Goal: Register for event/course

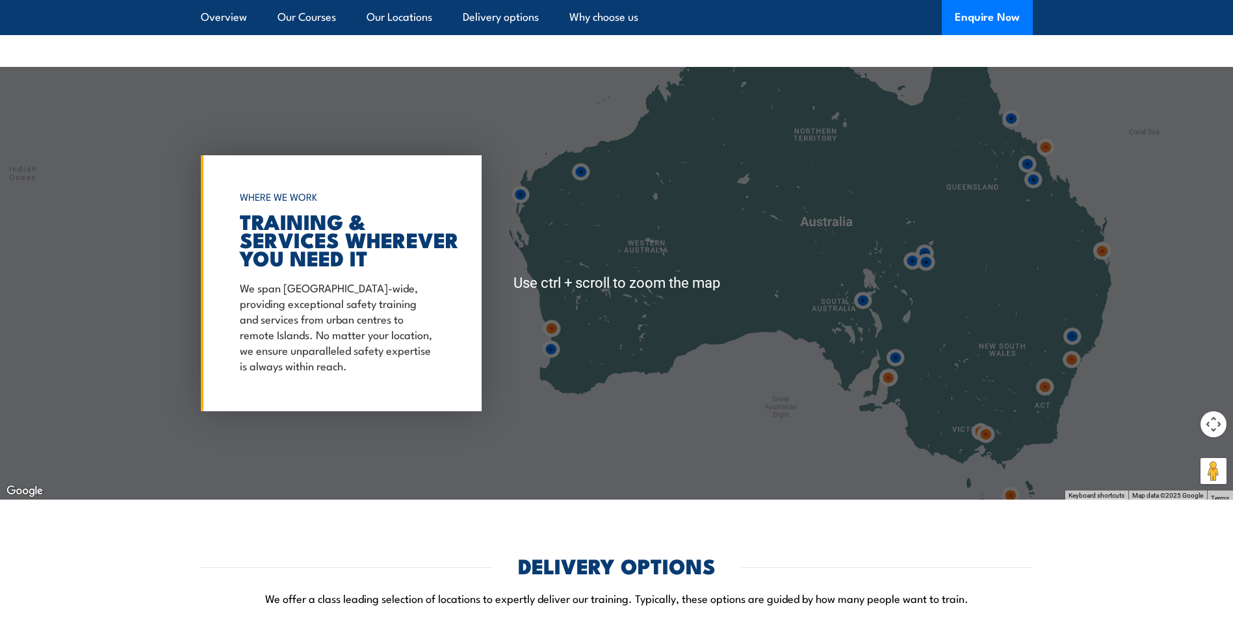
scroll to position [1768, 0]
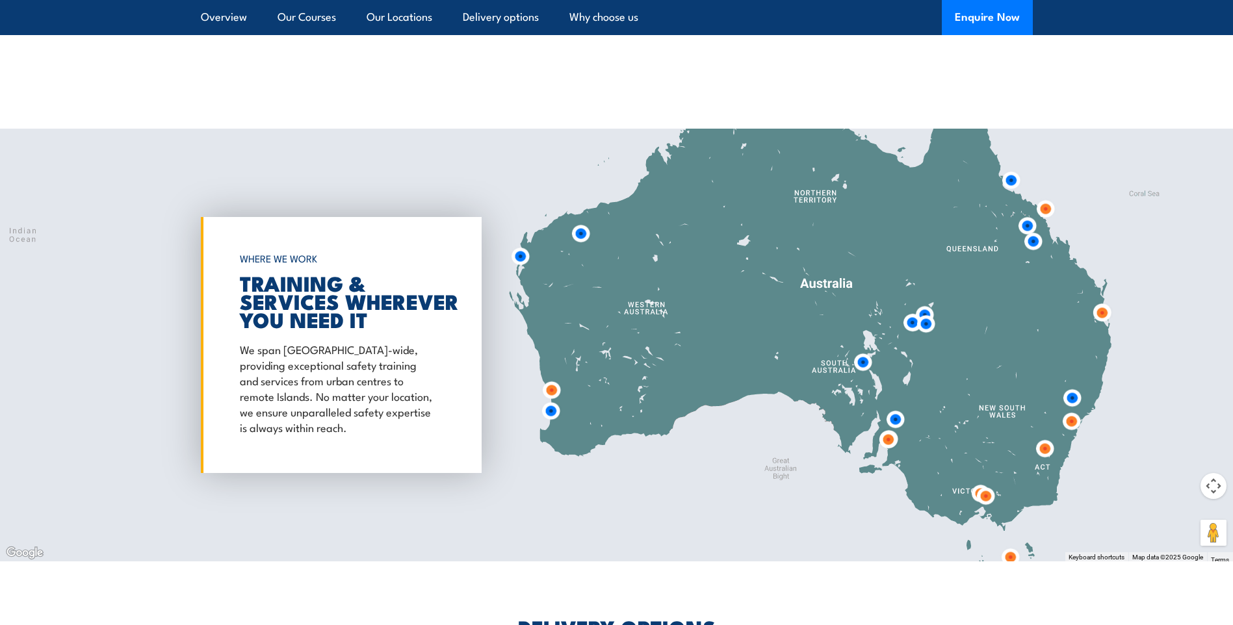
click at [551, 389] on img at bounding box center [551, 390] width 24 height 24
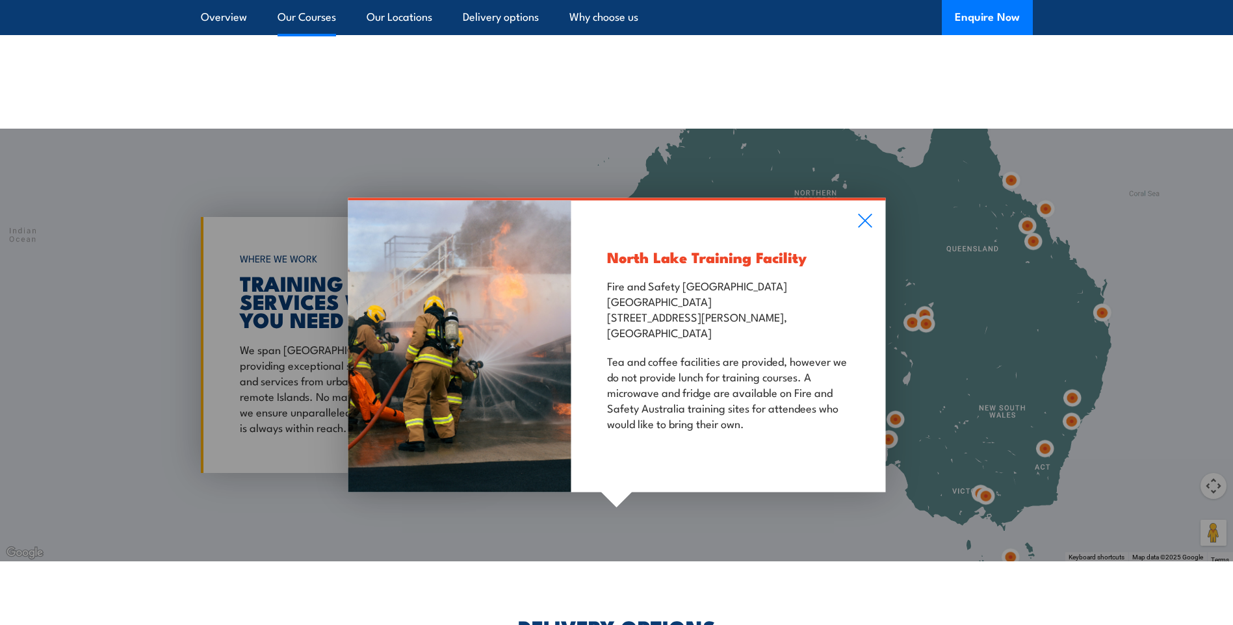
click at [316, 18] on link "Our Courses" at bounding box center [306, 17] width 58 height 34
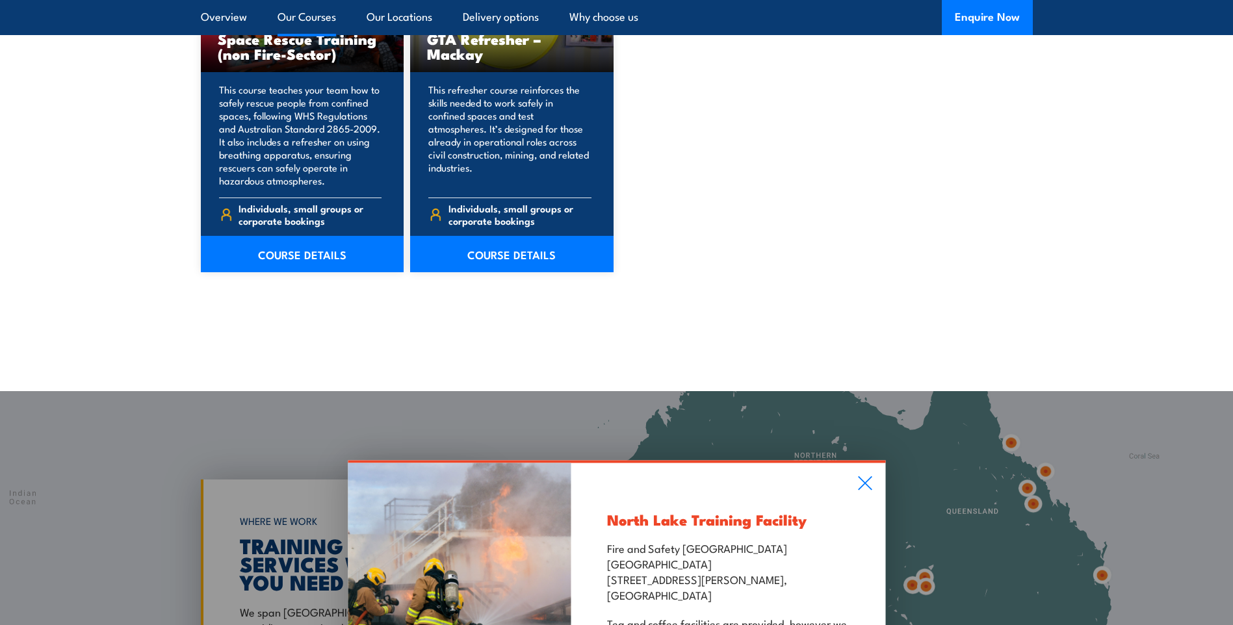
scroll to position [1636, 0]
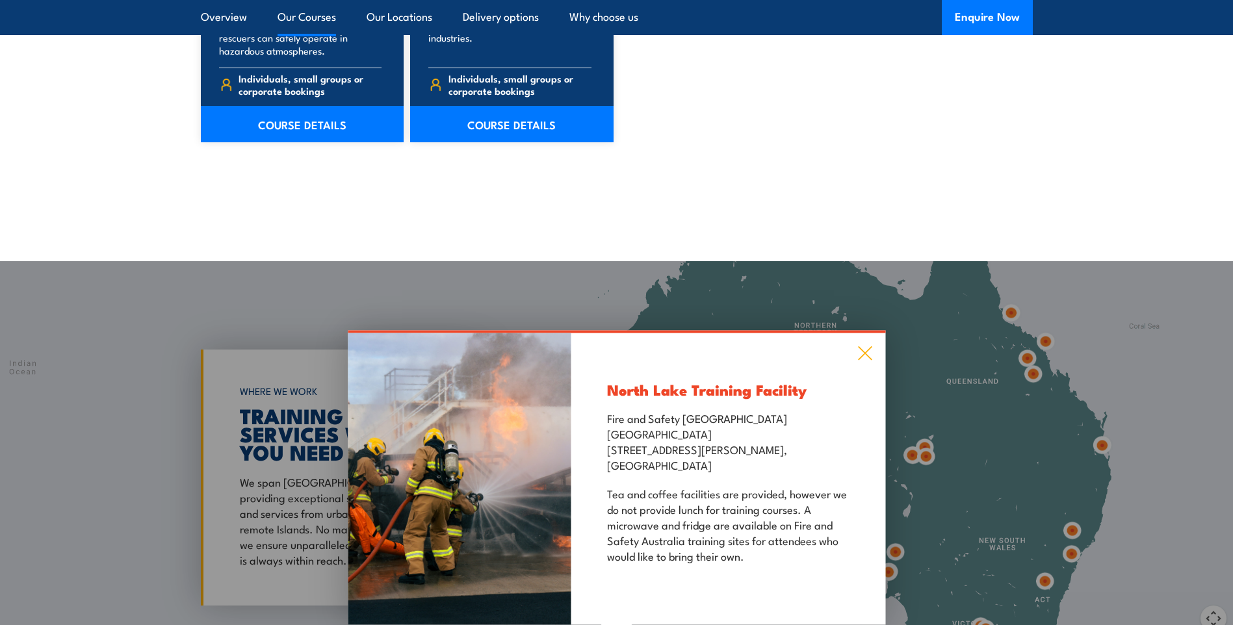
click at [868, 348] on icon at bounding box center [864, 353] width 15 height 14
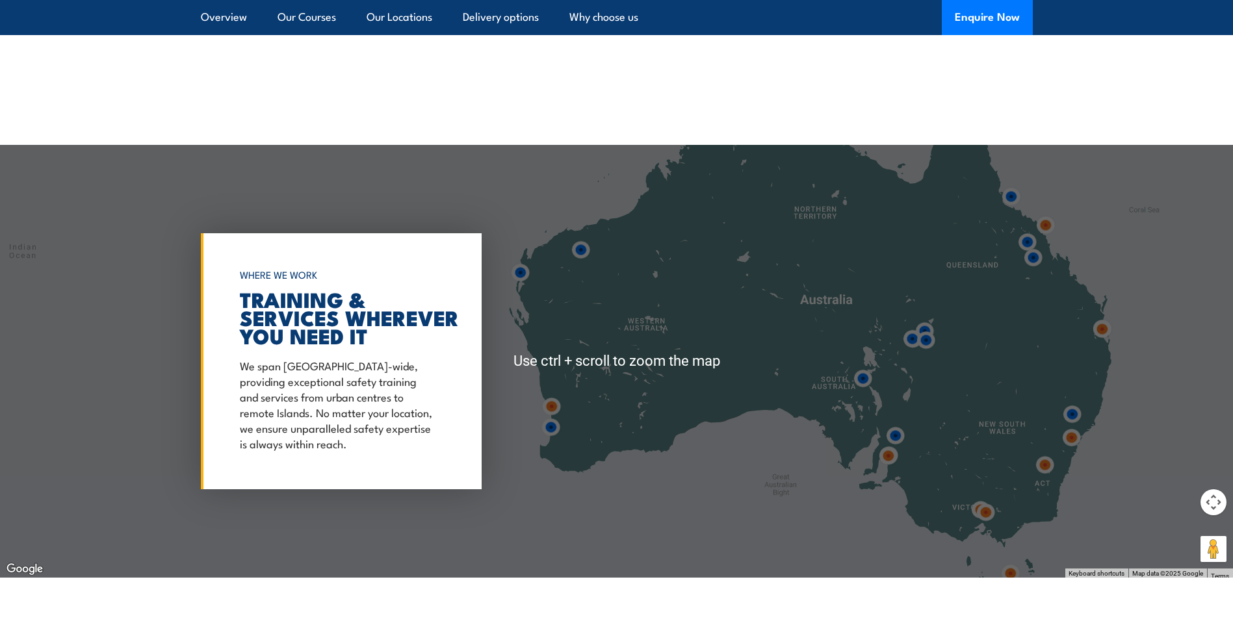
scroll to position [1766, 0]
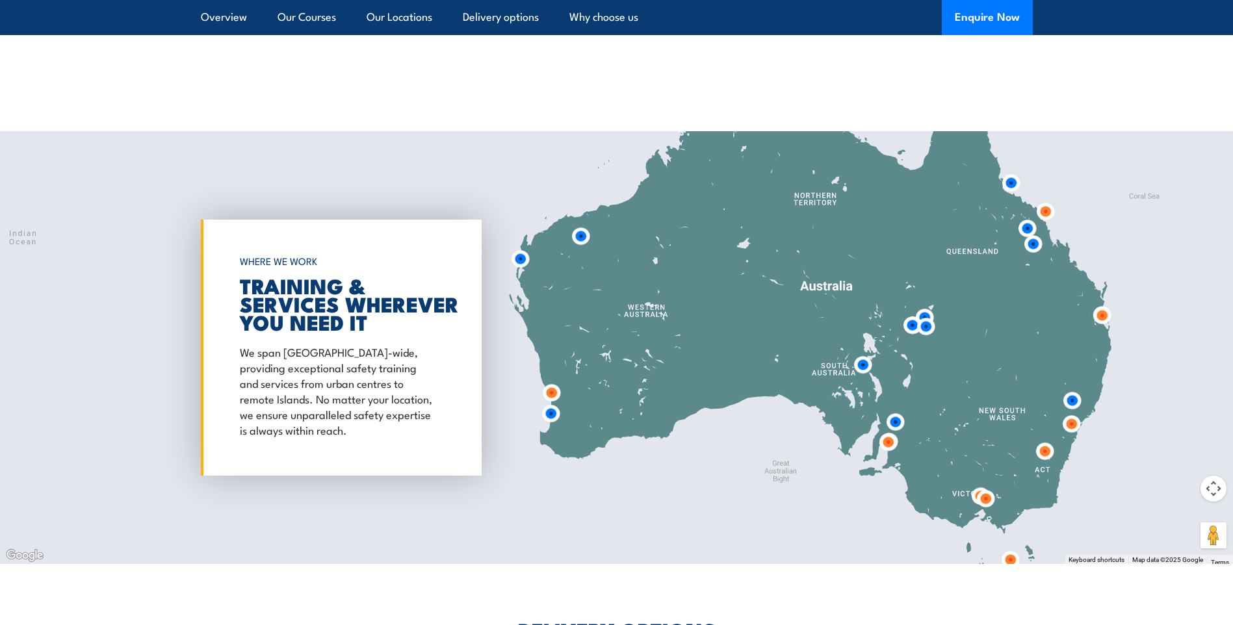
click at [551, 411] on img at bounding box center [551, 414] width 24 height 24
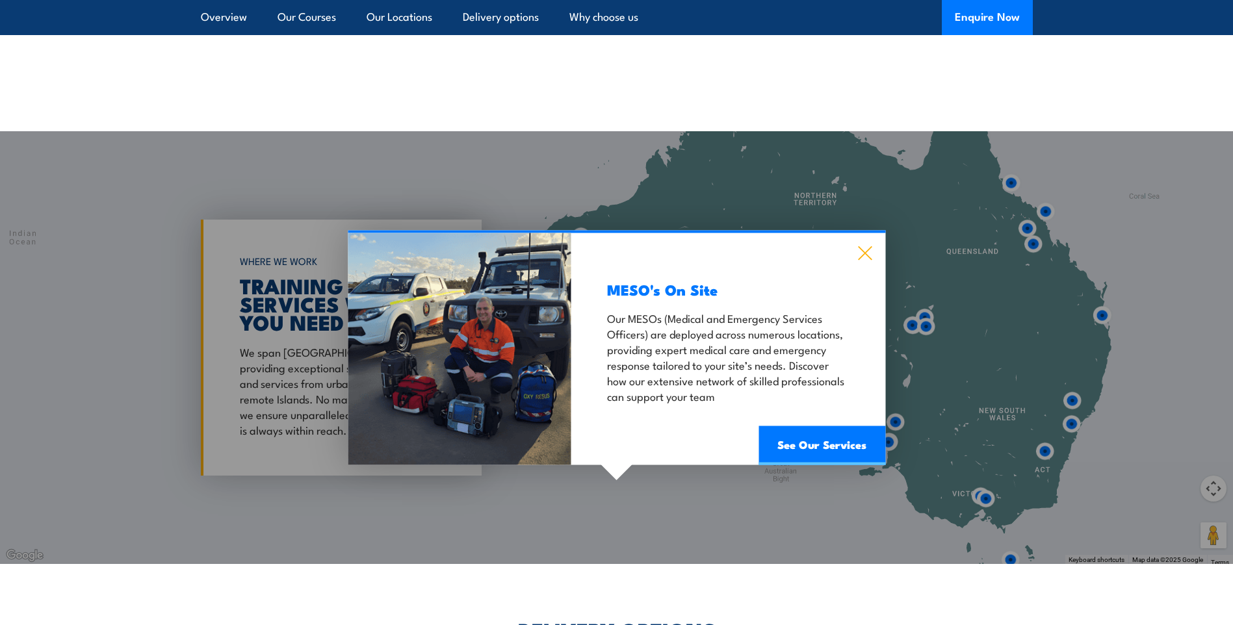
click at [869, 253] on icon at bounding box center [864, 253] width 15 height 14
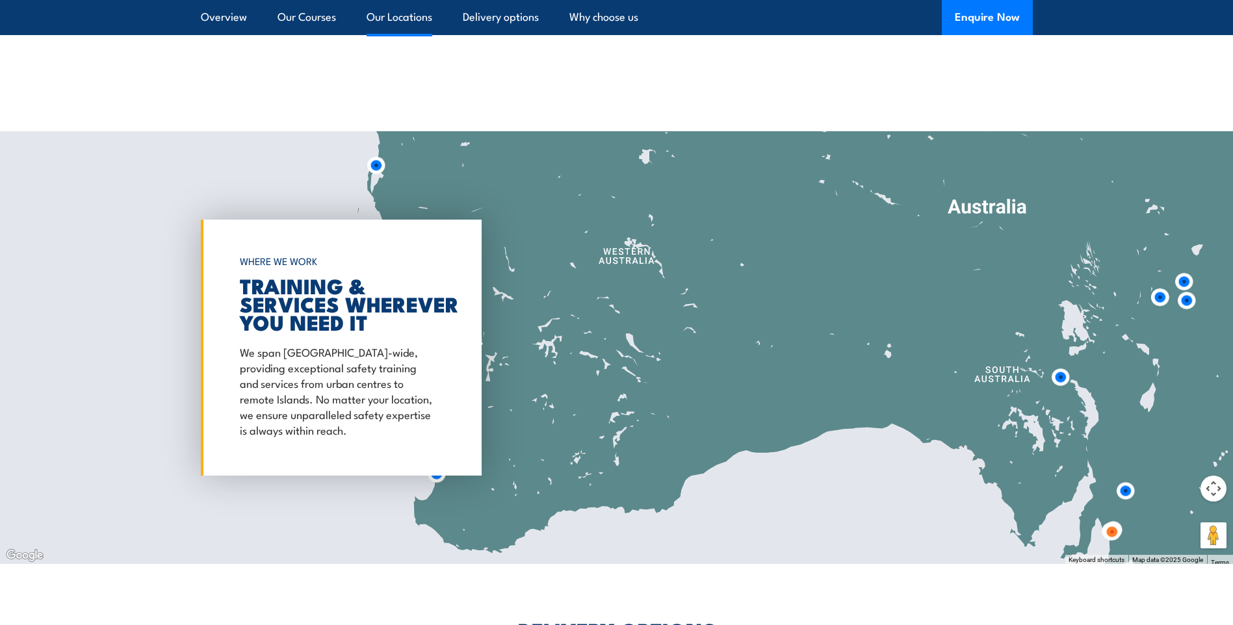
click at [406, 22] on link "Our Locations" at bounding box center [400, 17] width 66 height 34
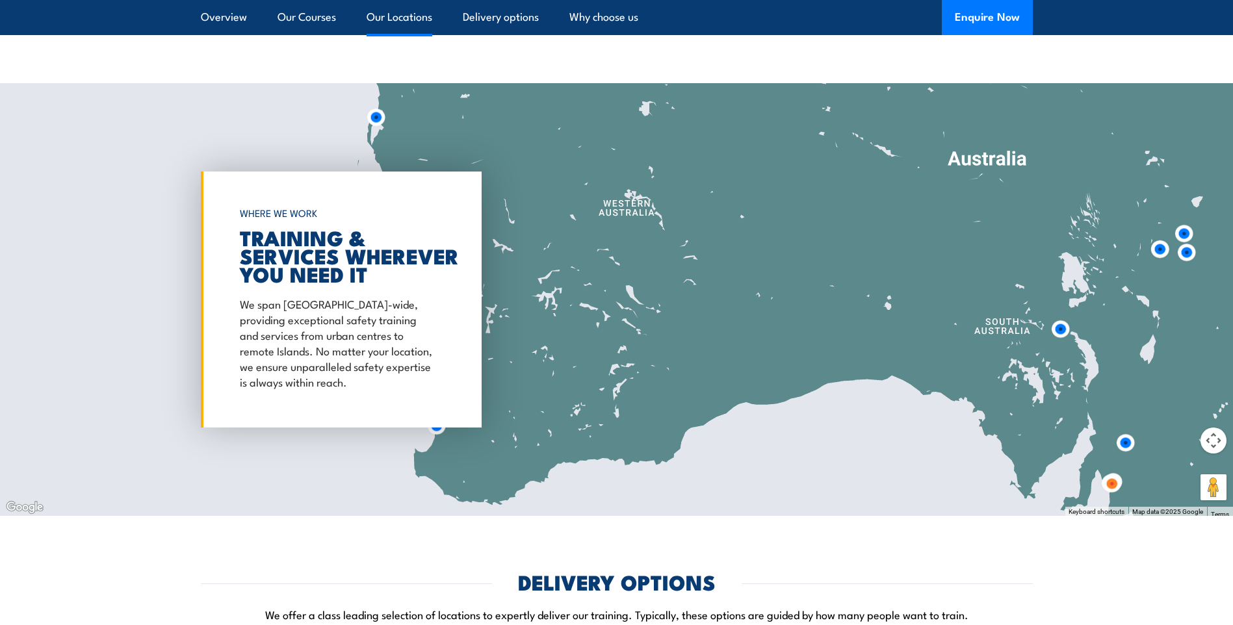
scroll to position [1816, 0]
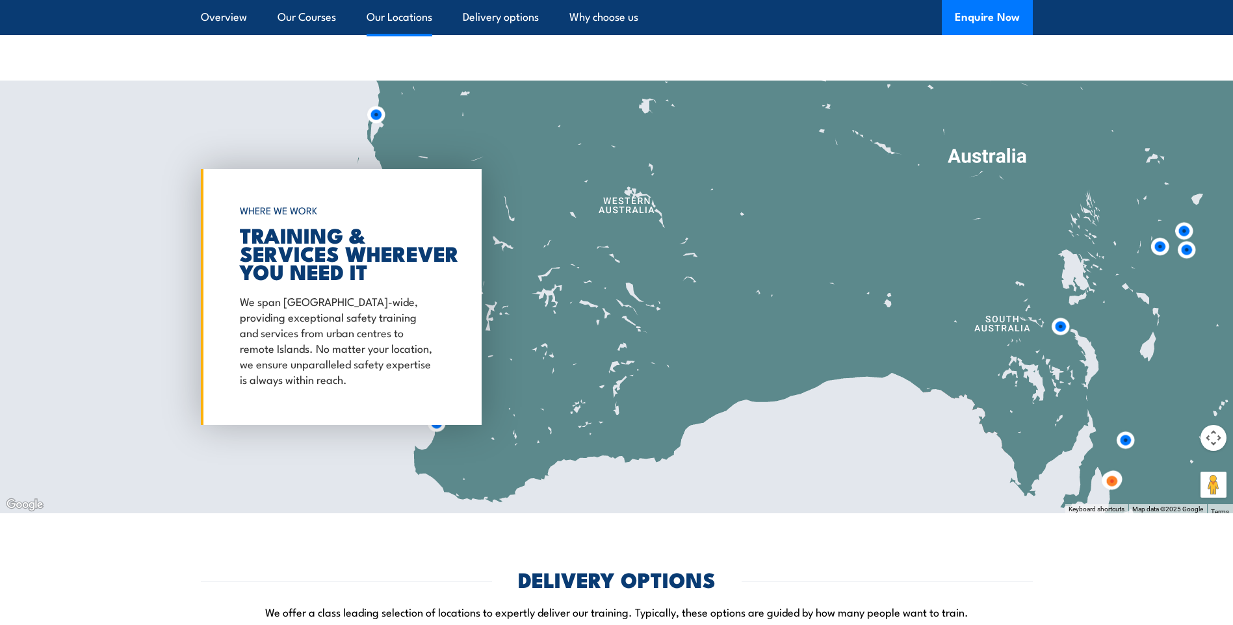
click at [413, 15] on link "Our Locations" at bounding box center [400, 17] width 66 height 34
click at [489, 126] on div at bounding box center [616, 297] width 1233 height 433
click at [502, 399] on div at bounding box center [616, 297] width 1233 height 433
click at [394, 380] on p "We span Australia-wide, providing exceptional safety training and services from…" at bounding box center [338, 340] width 196 height 94
drag, startPoint x: 126, startPoint y: 331, endPoint x: 510, endPoint y: 103, distance: 447.0
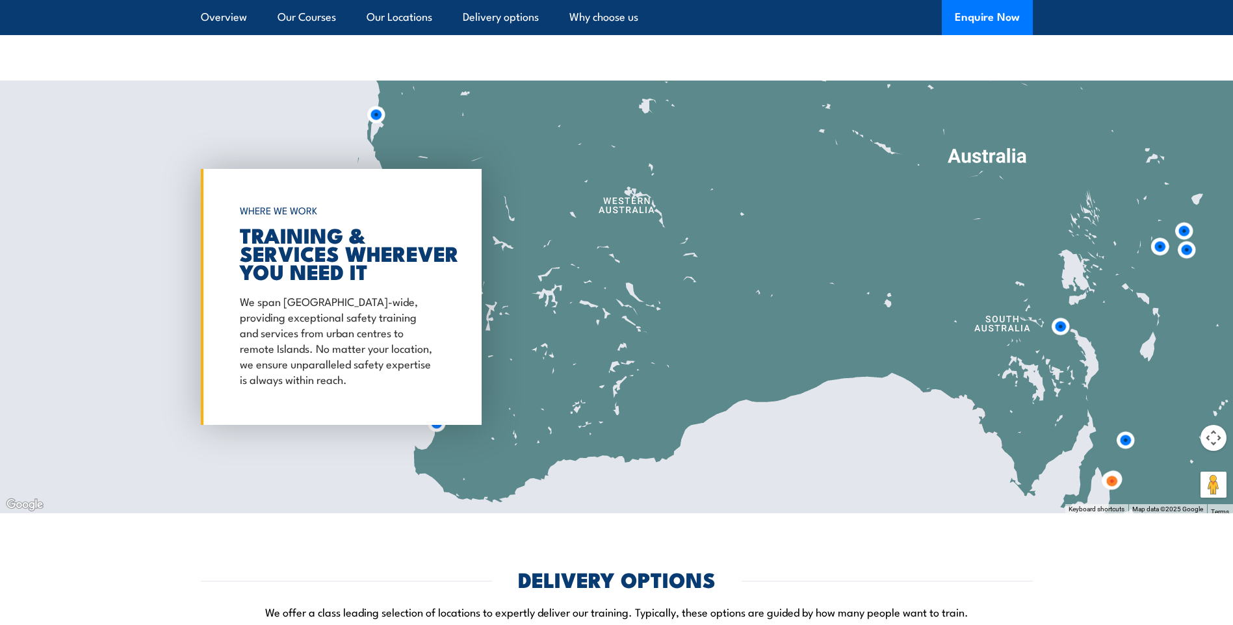
click at [131, 320] on div at bounding box center [616, 297] width 1233 height 433
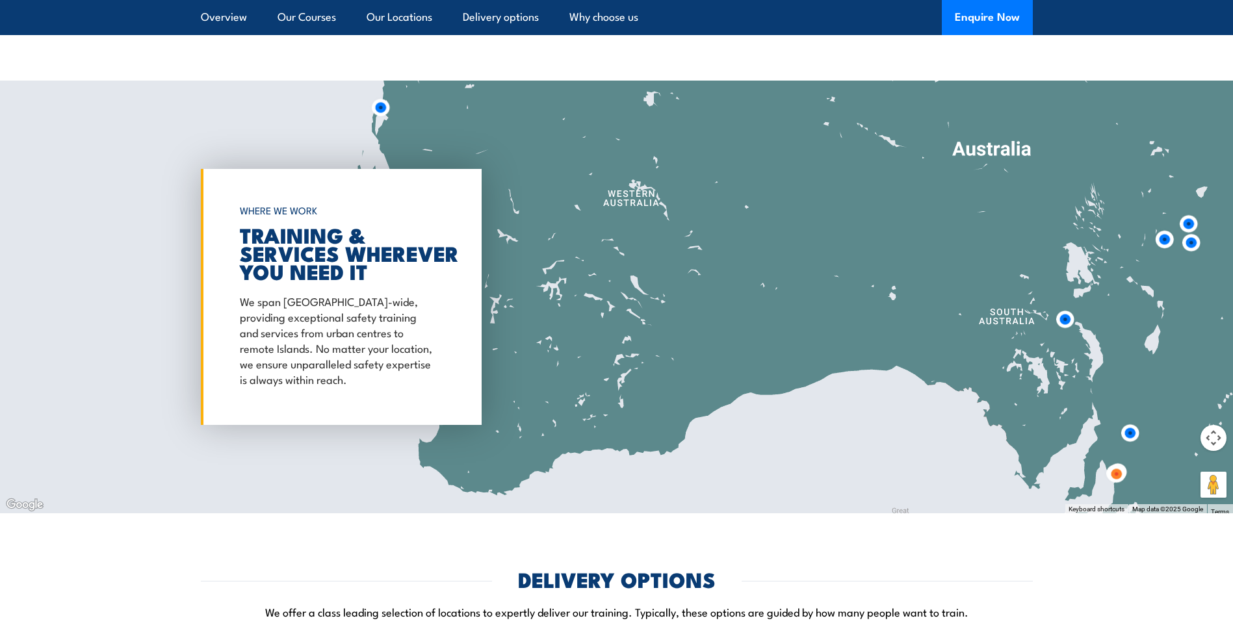
click at [836, 197] on div at bounding box center [616, 297] width 1233 height 433
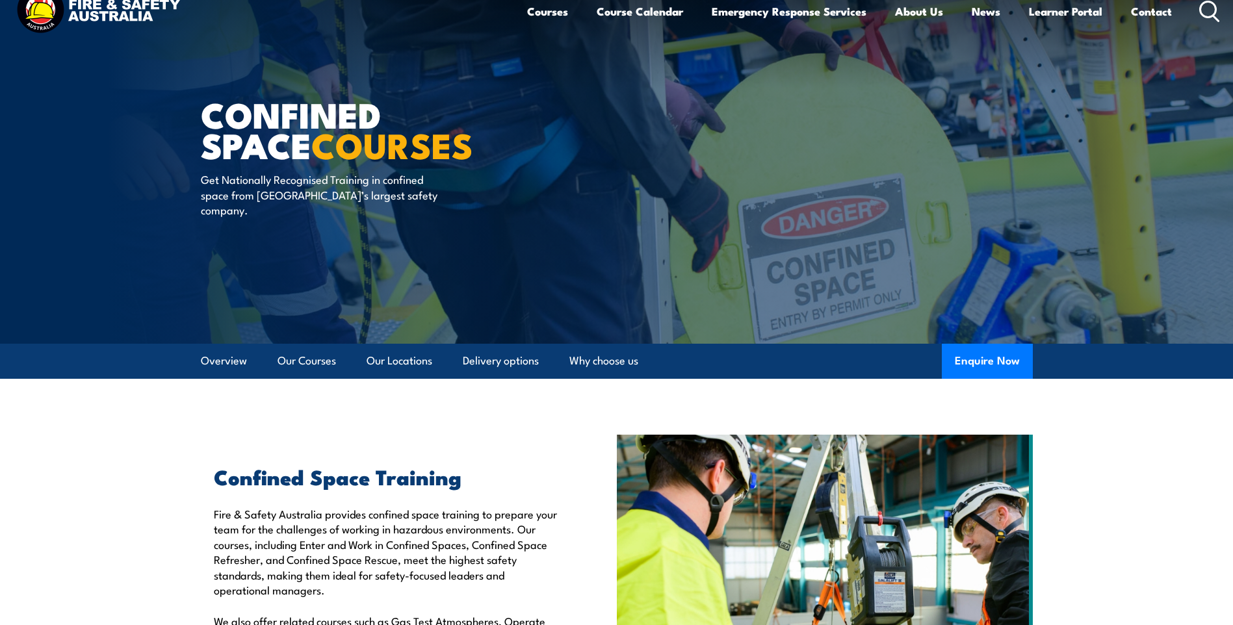
scroll to position [0, 0]
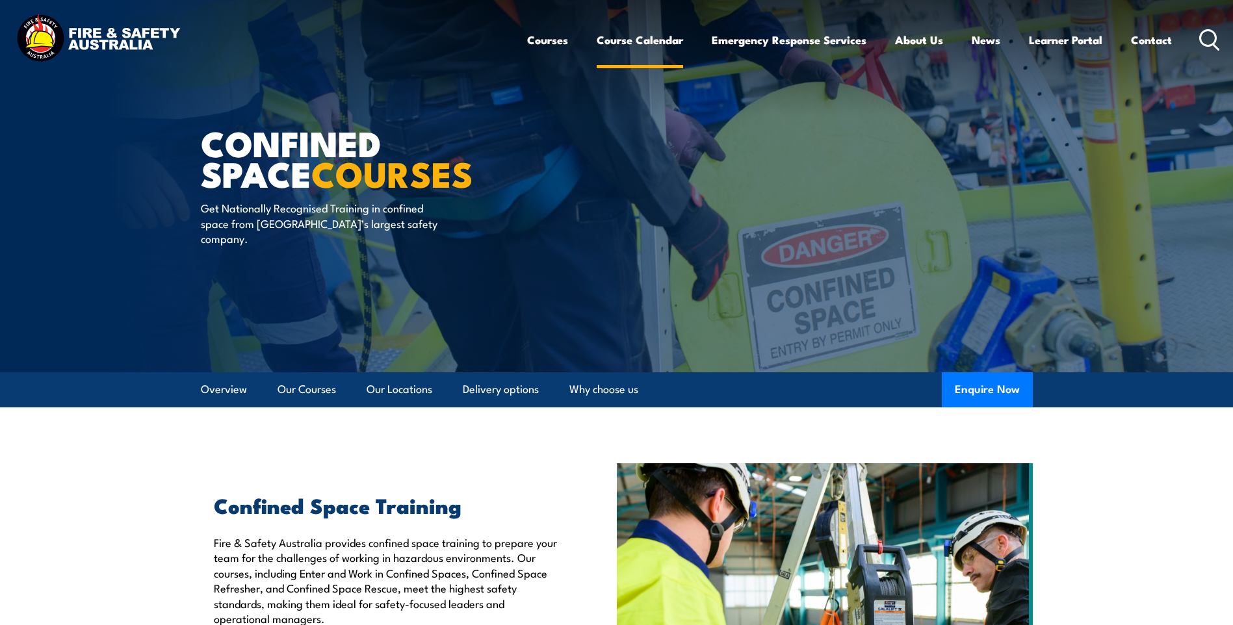
click at [644, 35] on link "Course Calendar" at bounding box center [640, 40] width 86 height 34
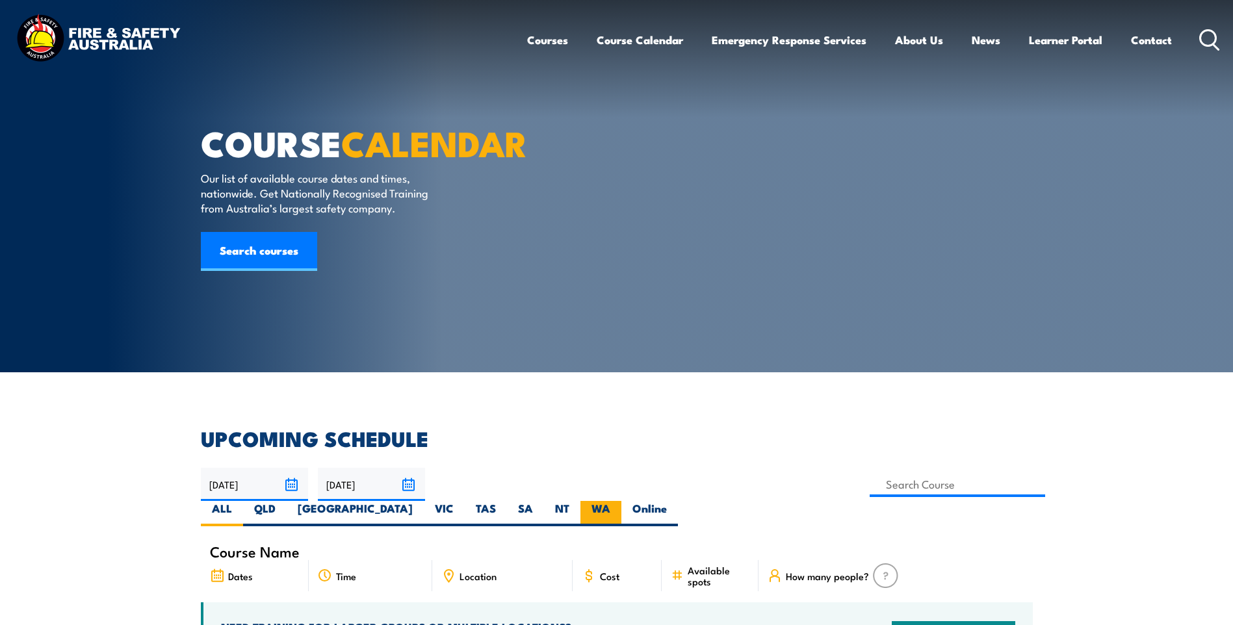
click at [621, 501] on label "WA" at bounding box center [600, 513] width 41 height 25
click at [619, 501] on input "WA" at bounding box center [614, 505] width 8 height 8
radio input "true"
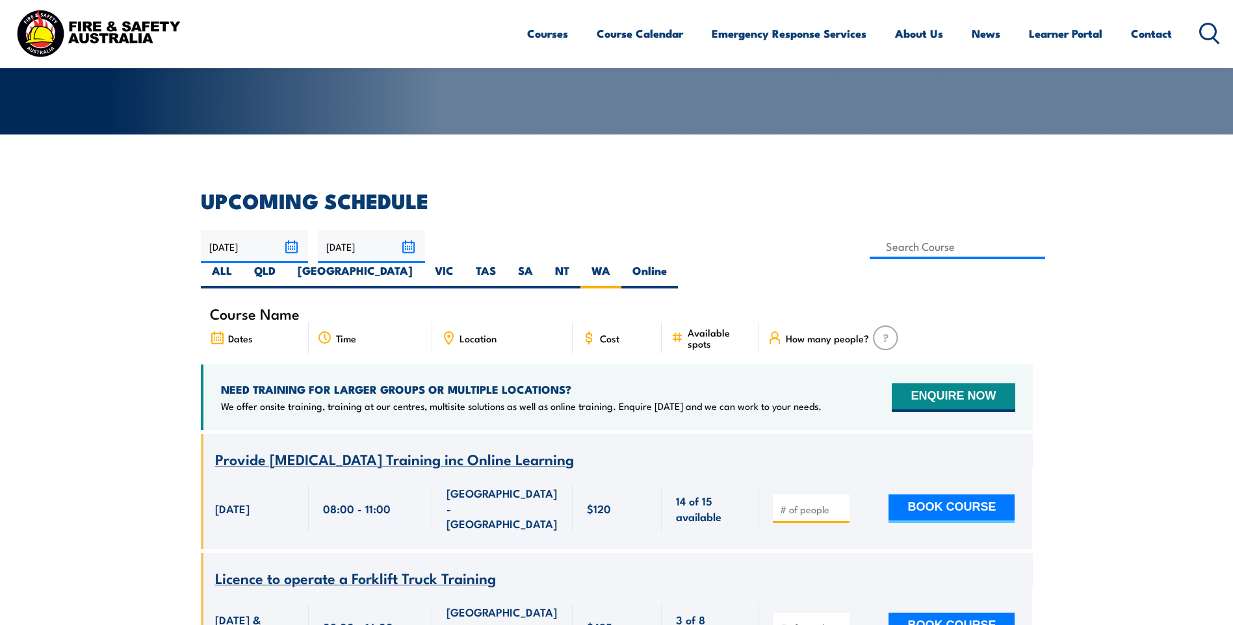
scroll to position [234, 0]
